Goal: Find specific page/section: Find specific page/section

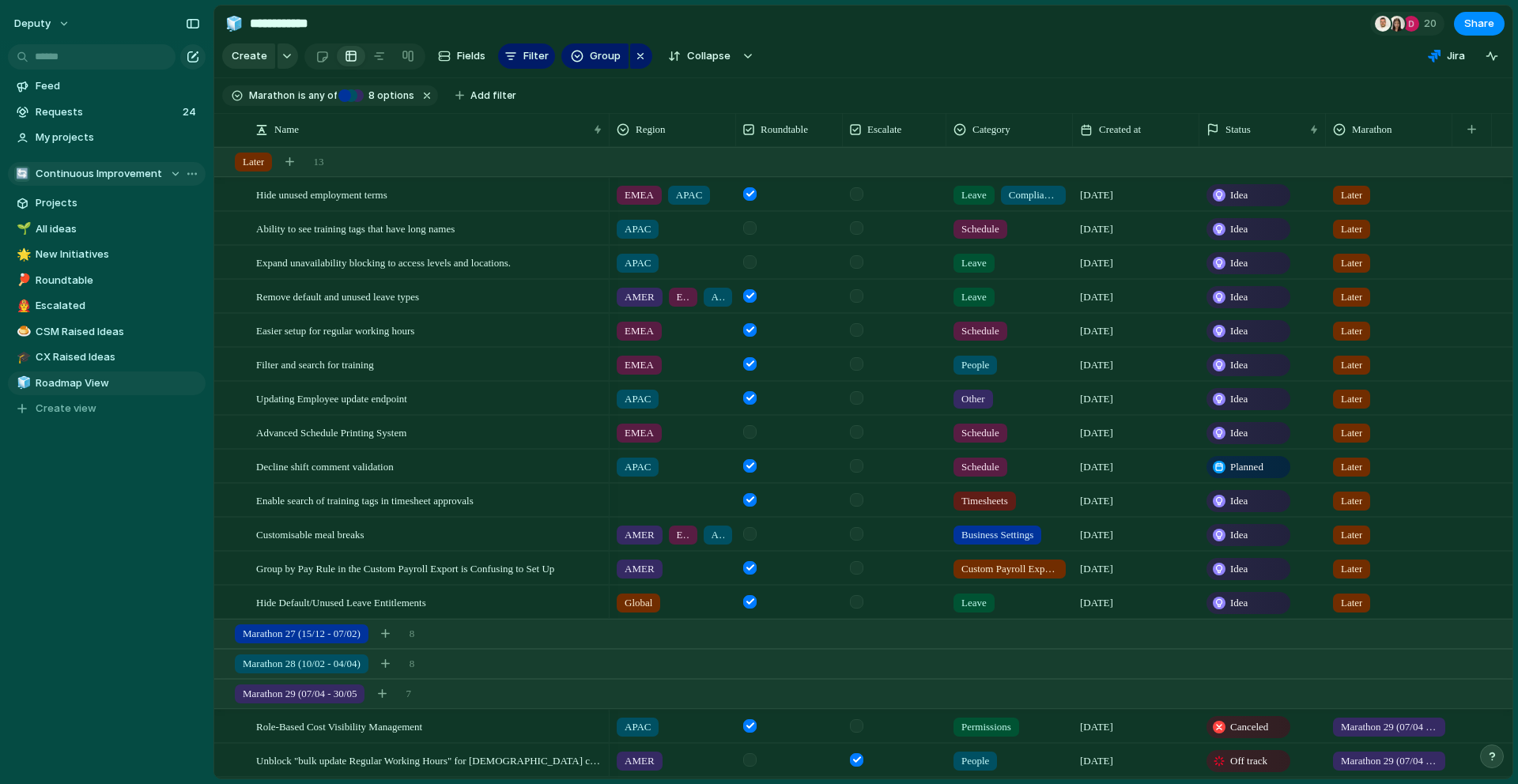
click at [90, 168] on span "Continuous Improvement" at bounding box center [99, 174] width 127 height 16
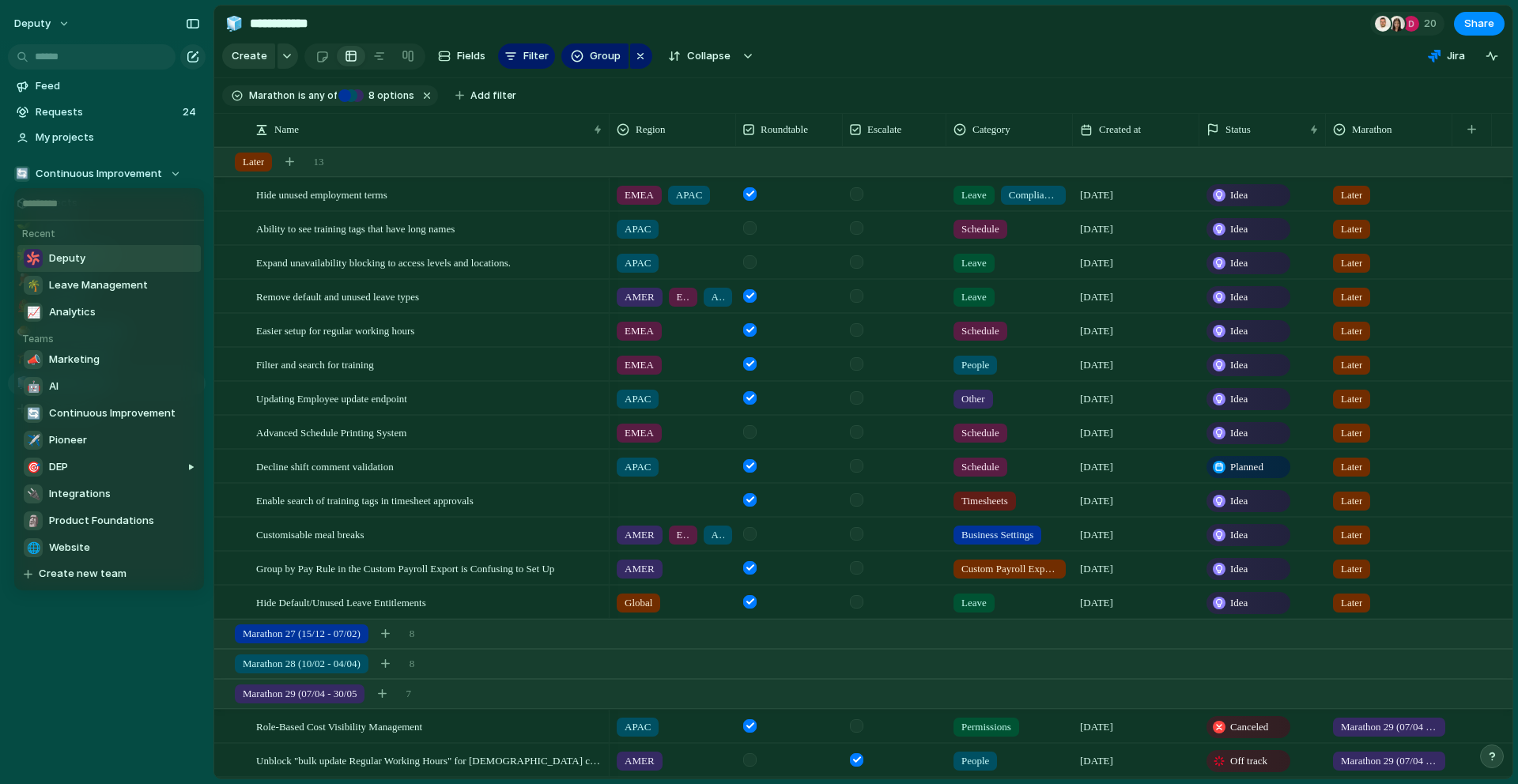
click at [52, 248] on li "Deputy" at bounding box center [109, 258] width 183 height 27
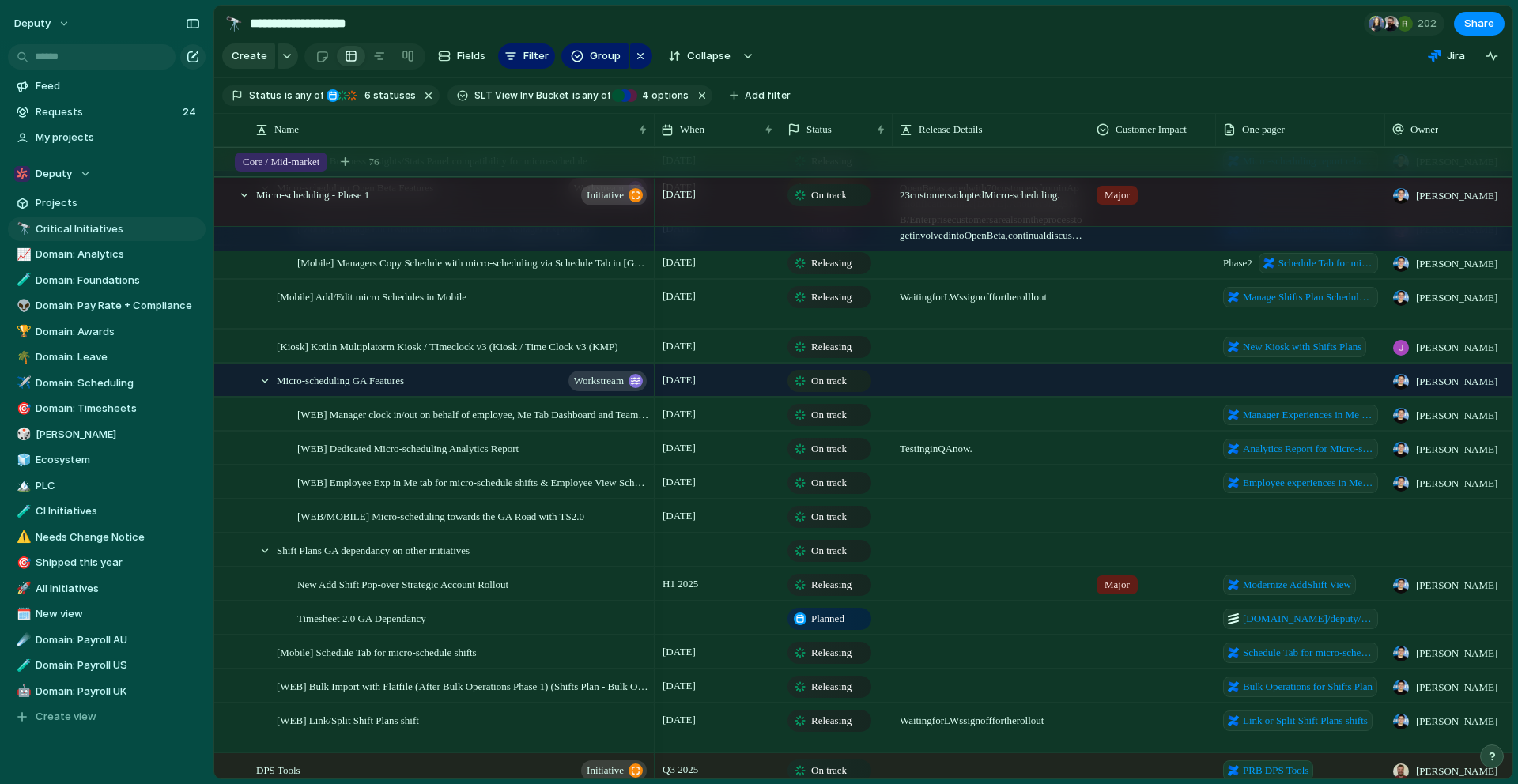
scroll to position [1485, 0]
